Goal: Task Accomplishment & Management: Use online tool/utility

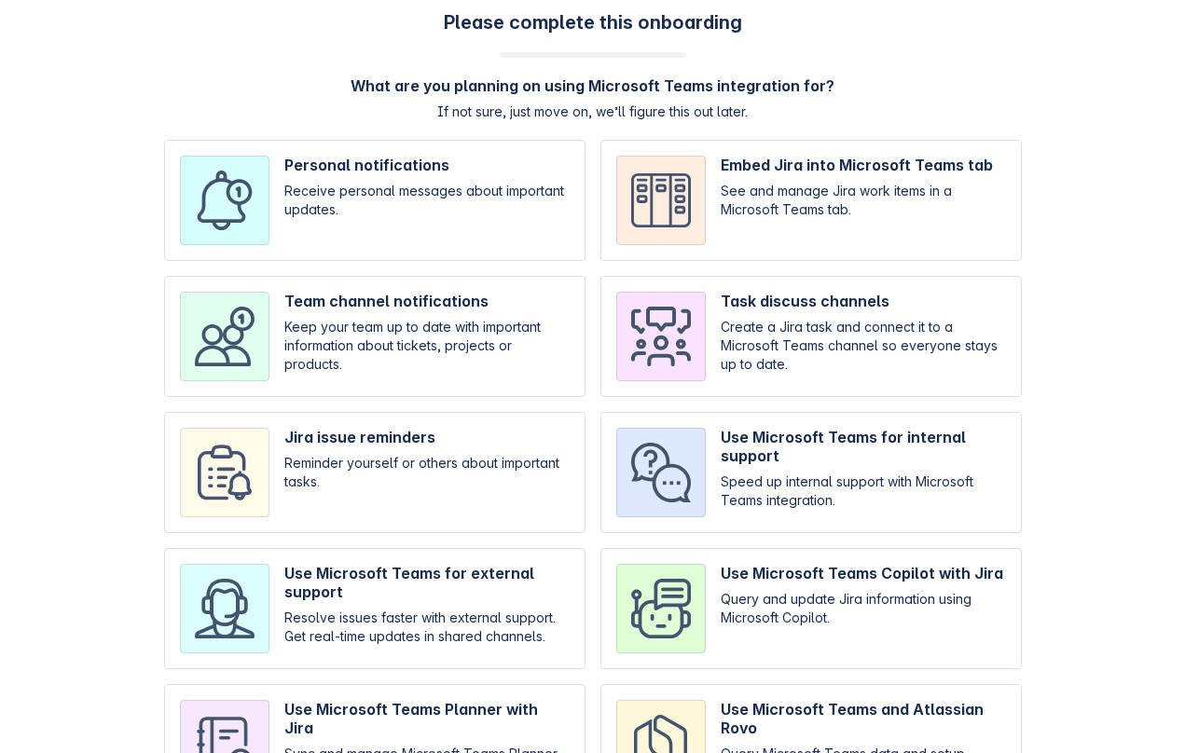
scroll to position [97, 0]
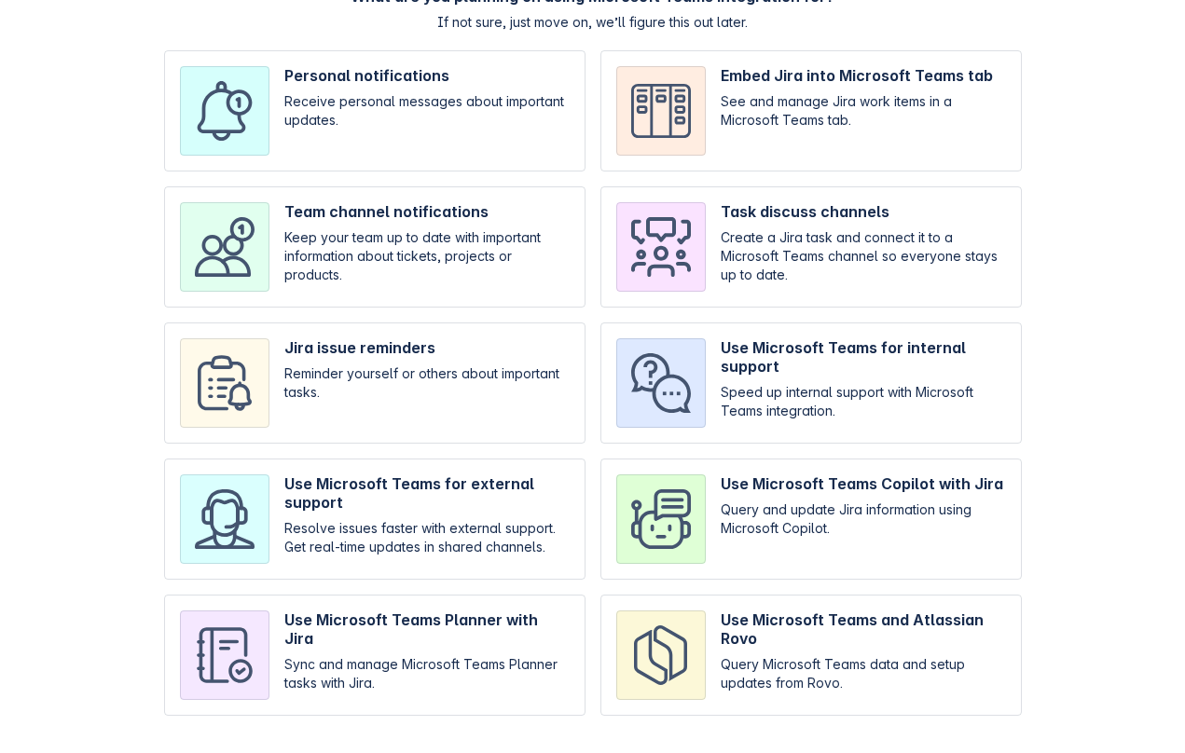
click at [708, 529] on input "checkbox" at bounding box center [810, 519] width 421 height 121
checkbox input "true"
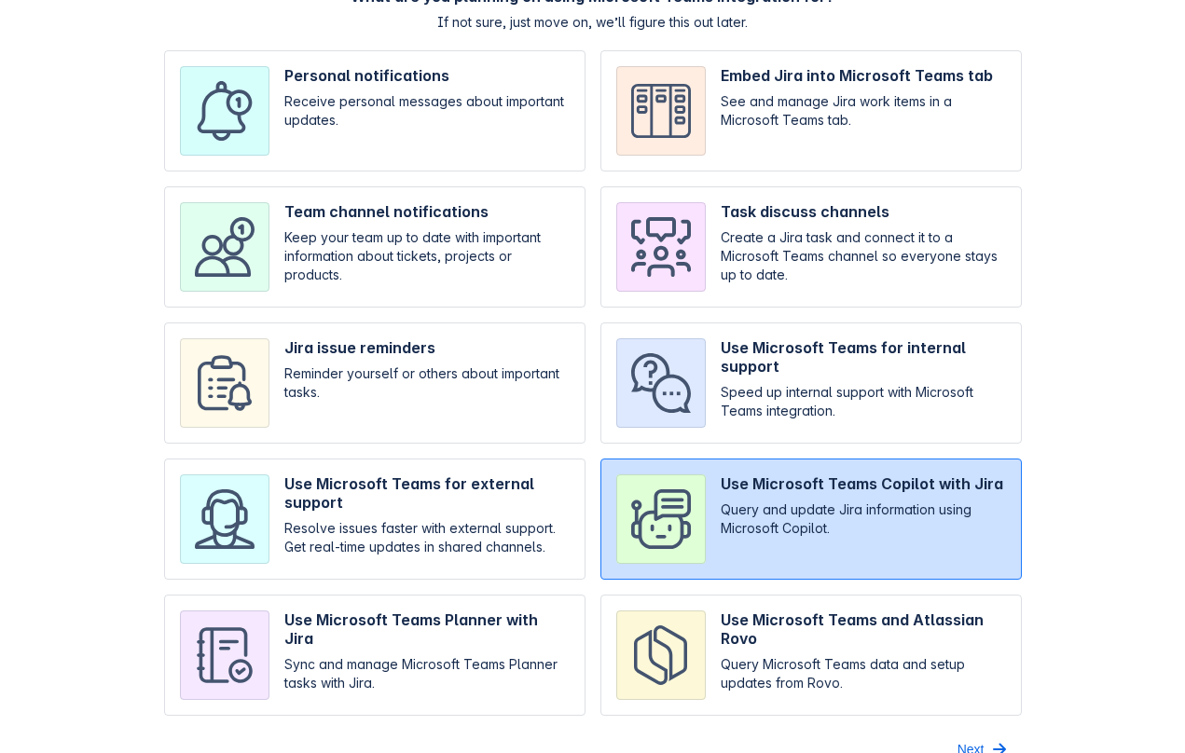
click at [967, 743] on span "Next" at bounding box center [970, 749] width 27 height 30
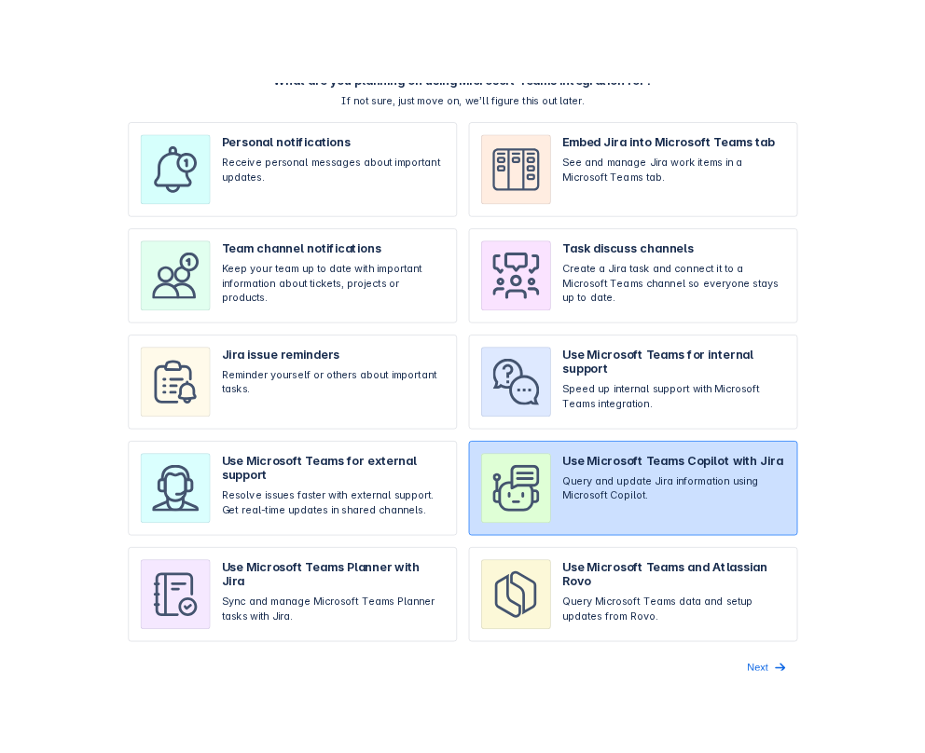
scroll to position [0, 0]
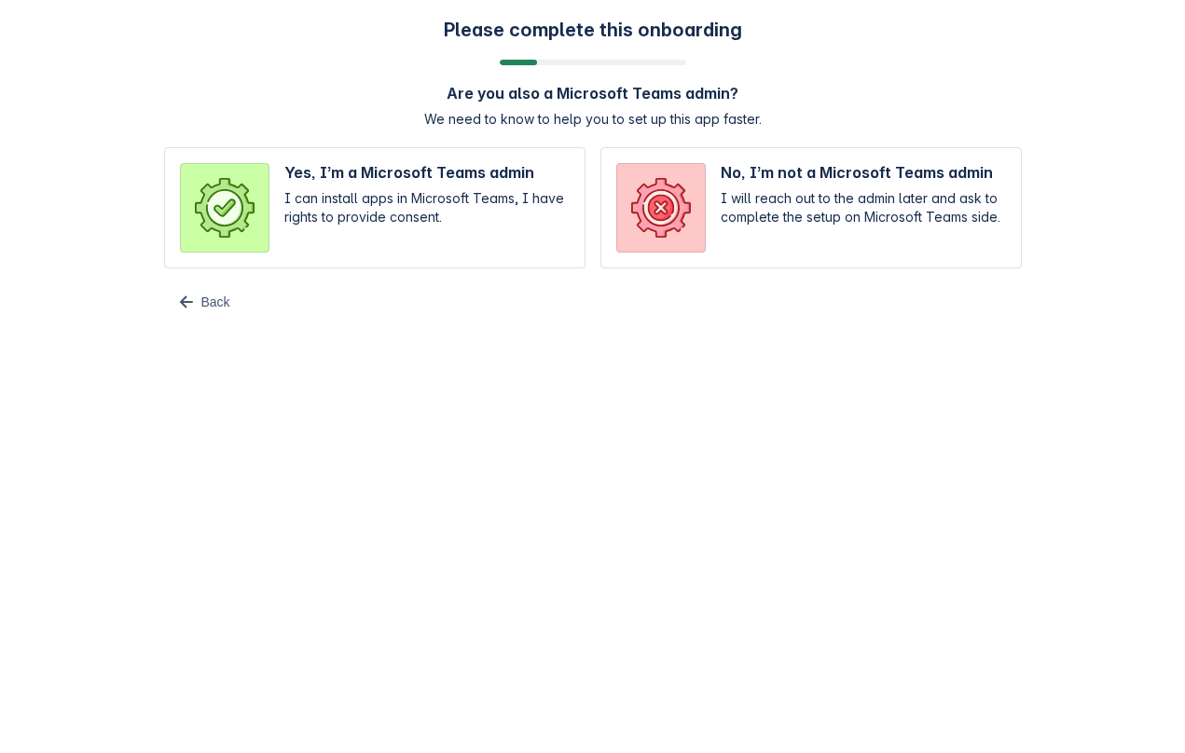
click at [473, 223] on input "radio" at bounding box center [374, 207] width 421 height 121
radio input "true"
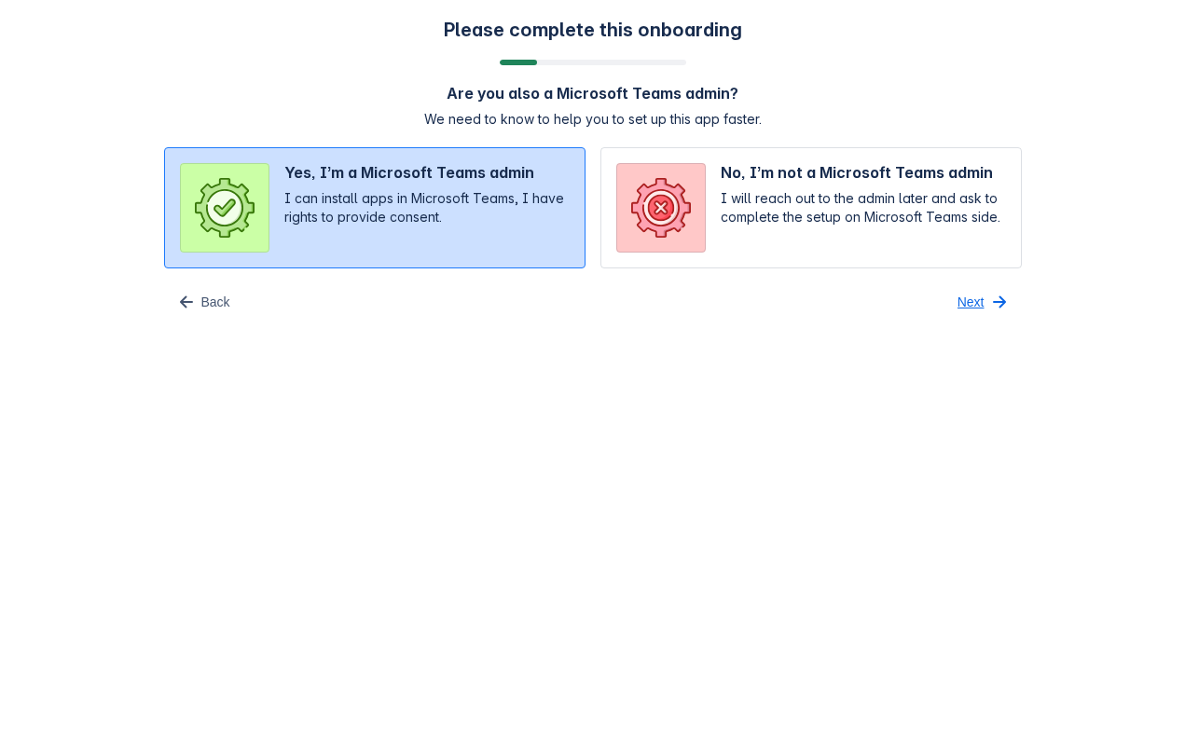
click at [976, 304] on span "Next" at bounding box center [970, 302] width 27 height 30
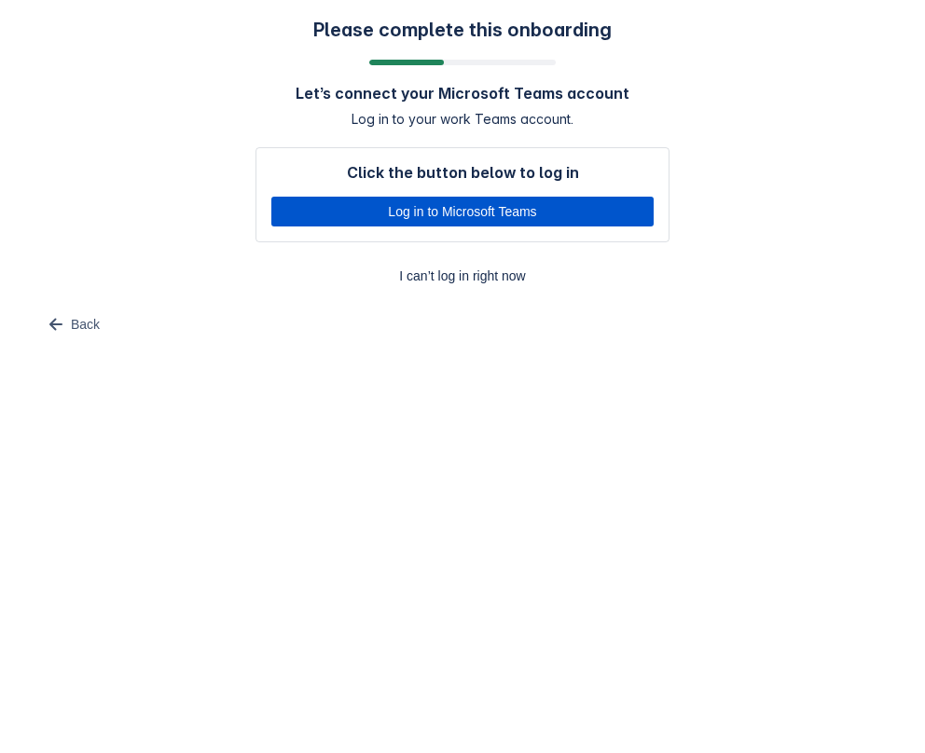
click at [507, 209] on span "Log in to Microsoft Teams" at bounding box center [462, 212] width 360 height 30
